Goal: Task Accomplishment & Management: Manage account settings

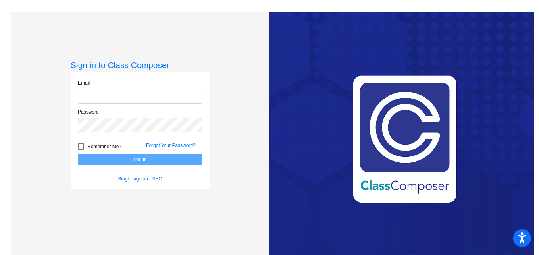
type input "tgutierrez@myvaughncharter.com"
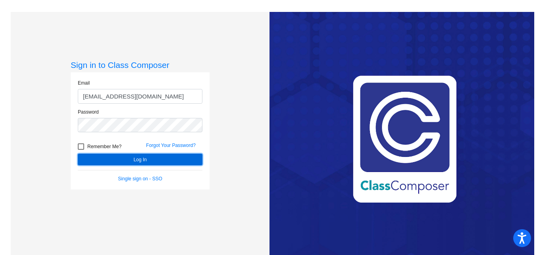
click at [138, 161] on button "Log In" at bounding box center [140, 159] width 125 height 12
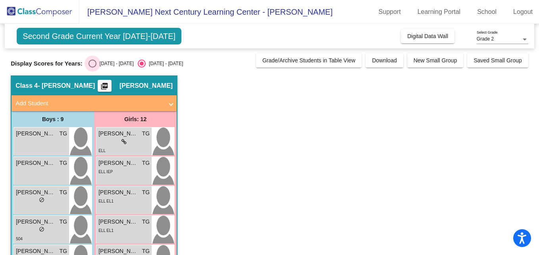
click at [88, 65] on div "Select an option" at bounding box center [92, 63] width 8 height 8
click at [92, 67] on input "[DATE] - [DATE]" at bounding box center [92, 67] width 0 height 0
radio input "true"
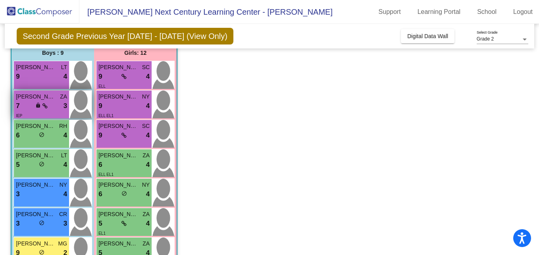
scroll to position [66, 0]
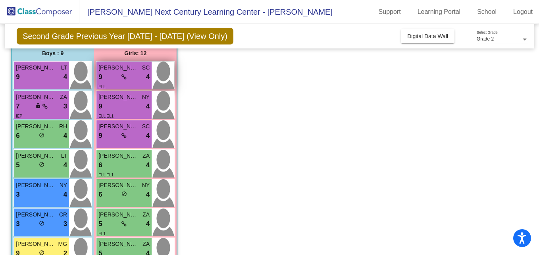
click at [113, 78] on div "9 lock do_not_disturb_alt 4" at bounding box center [123, 77] width 51 height 10
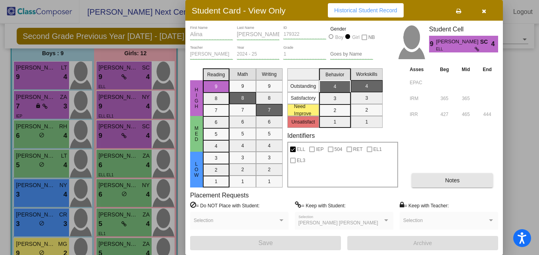
click at [450, 181] on span "Notes" at bounding box center [452, 180] width 15 height 6
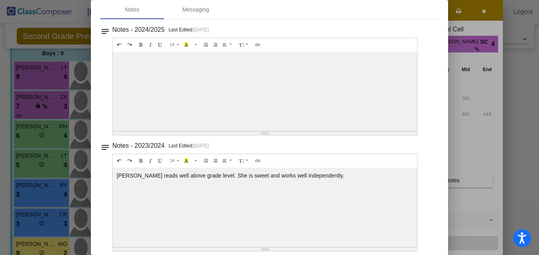
scroll to position [0, 0]
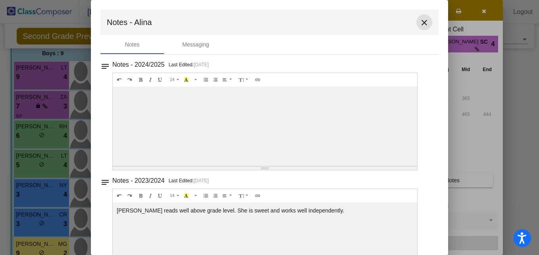
click at [419, 22] on mat-icon "close" at bounding box center [424, 23] width 10 height 10
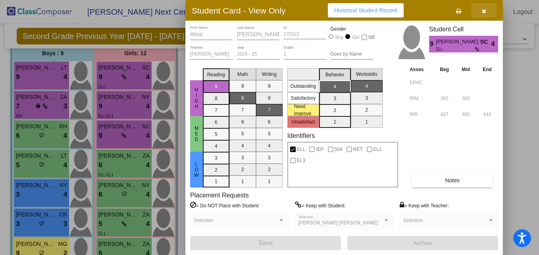
click at [483, 13] on button "button" at bounding box center [483, 10] width 25 height 14
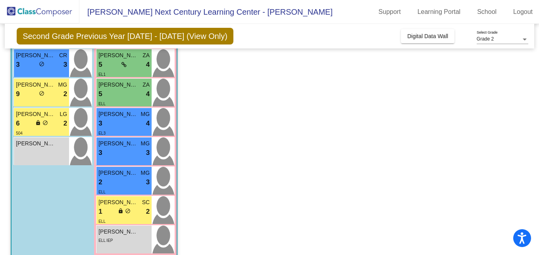
scroll to position [226, 0]
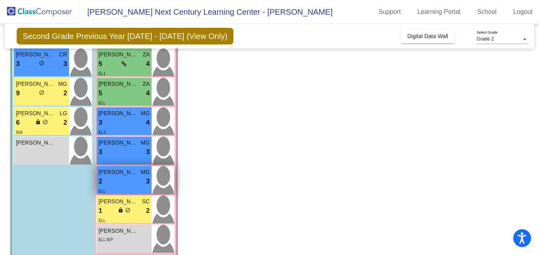
click at [113, 183] on div "2 lock do_not_disturb_alt 3" at bounding box center [123, 181] width 51 height 10
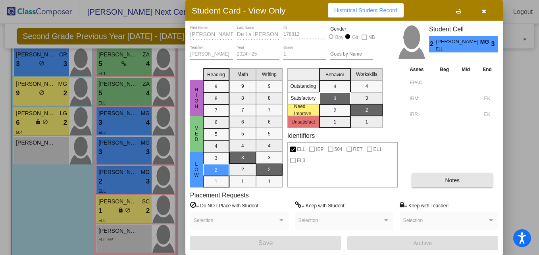
click at [452, 175] on button "Notes" at bounding box center [451, 180] width 81 height 14
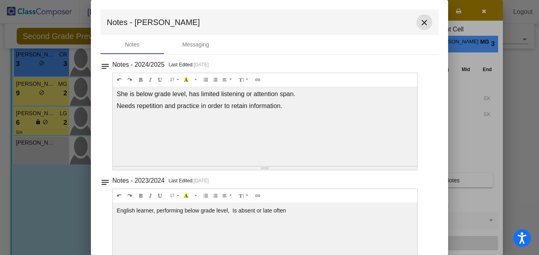
click at [420, 23] on mat-icon "close" at bounding box center [424, 23] width 10 height 10
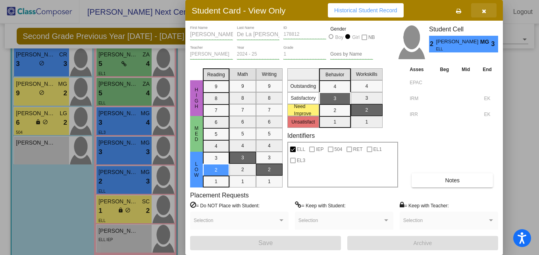
click at [483, 10] on icon "button" at bounding box center [483, 11] width 4 height 6
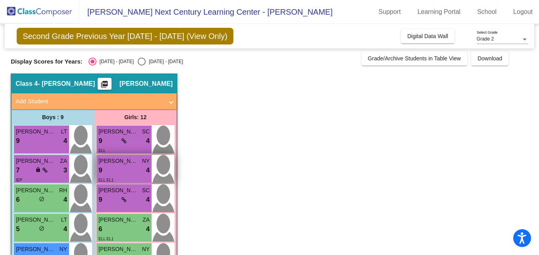
scroll to position [2, 0]
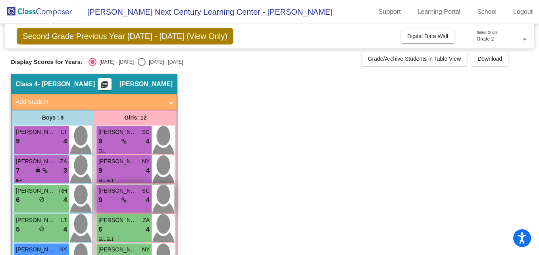
click at [117, 201] on div "9 lock do_not_disturb_alt 4" at bounding box center [123, 200] width 51 height 10
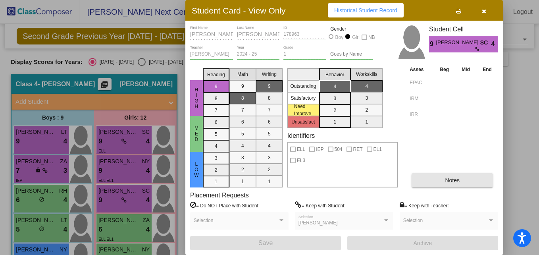
click at [449, 182] on span "Notes" at bounding box center [452, 180] width 15 height 6
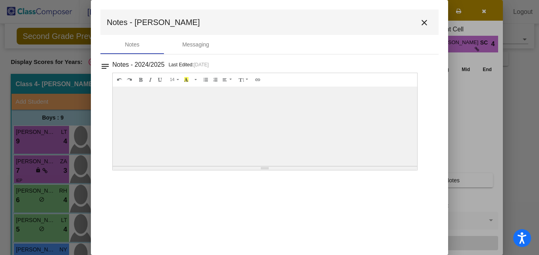
click at [425, 25] on mat-icon "close" at bounding box center [424, 23] width 10 height 10
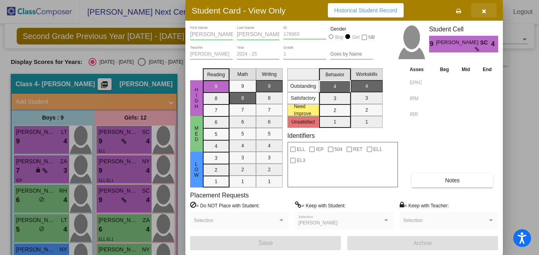
click at [484, 13] on icon "button" at bounding box center [483, 11] width 4 height 6
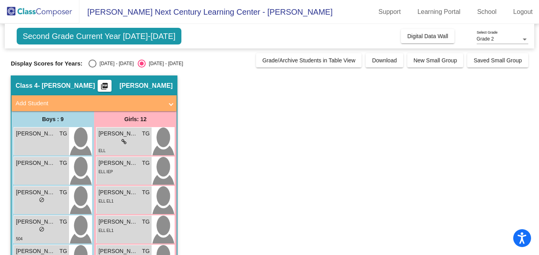
scroll to position [6, 0]
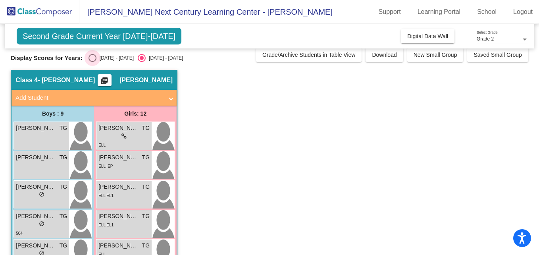
click at [88, 59] on div "Select an option" at bounding box center [92, 58] width 8 height 8
click at [92, 62] on input "[DATE] - [DATE]" at bounding box center [92, 62] width 0 height 0
radio input "true"
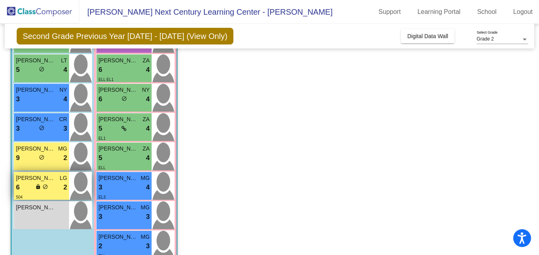
scroll to position [161, 0]
click at [29, 190] on div "6 lock do_not_disturb_alt 2" at bounding box center [41, 187] width 51 height 10
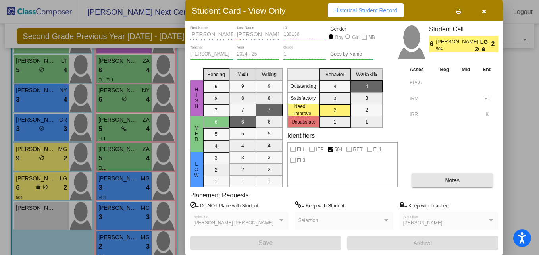
click at [451, 177] on span "Notes" at bounding box center [452, 180] width 15 height 6
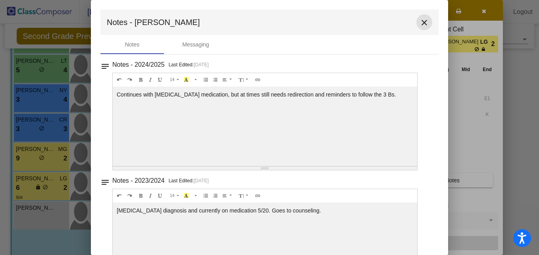
click at [421, 22] on mat-icon "close" at bounding box center [424, 23] width 10 height 10
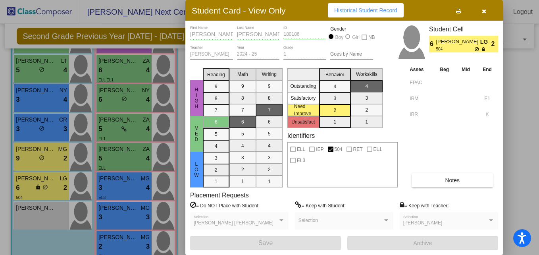
click at [27, 161] on div at bounding box center [269, 127] width 539 height 255
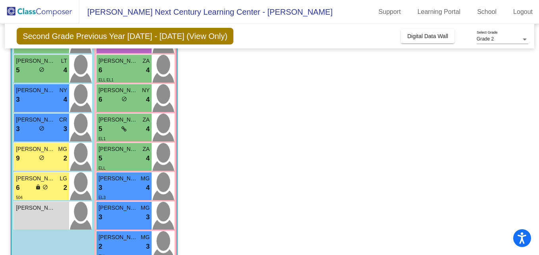
click at [27, 161] on div "9 lock do_not_disturb_alt 2" at bounding box center [41, 158] width 51 height 10
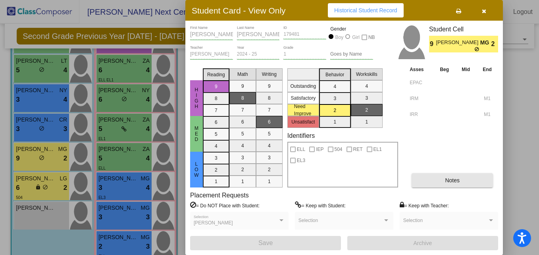
click at [447, 181] on span "Notes" at bounding box center [452, 180] width 15 height 6
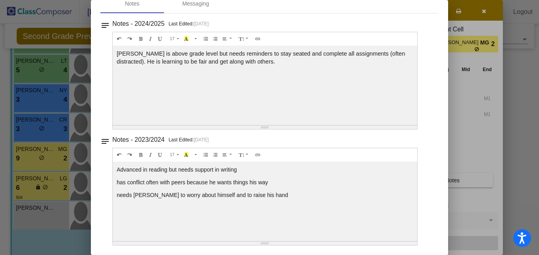
scroll to position [0, 0]
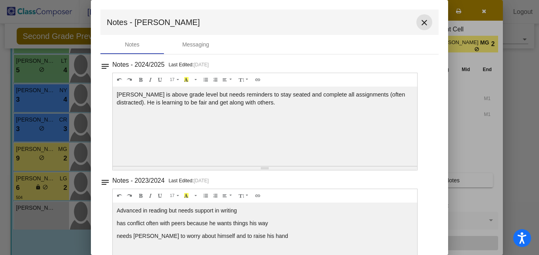
click at [419, 27] on mat-icon "close" at bounding box center [424, 23] width 10 height 10
